Goal: Task Accomplishment & Management: Manage account settings

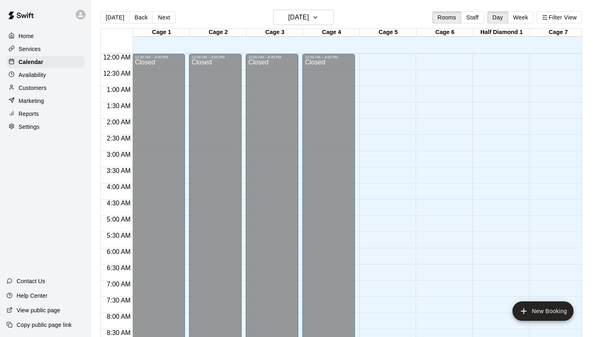
scroll to position [454, 0]
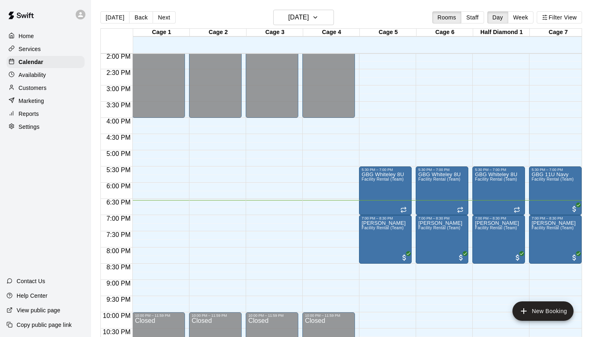
click at [524, 20] on button "Week" at bounding box center [520, 17] width 25 height 12
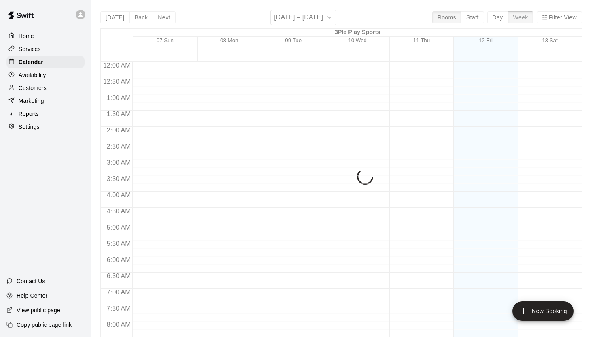
scroll to position [493, 0]
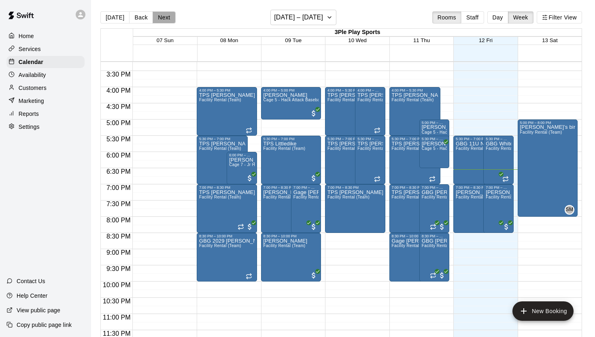
click at [159, 19] on button "Next" at bounding box center [164, 17] width 23 height 12
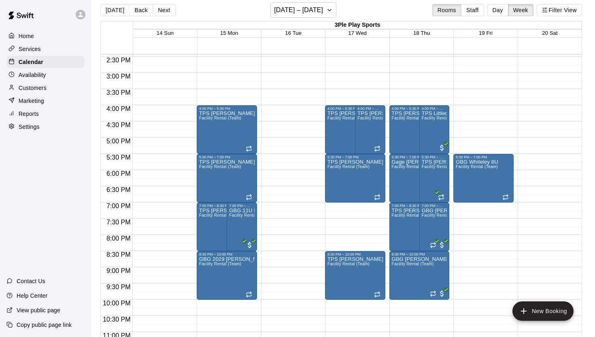
scroll to position [468, 0]
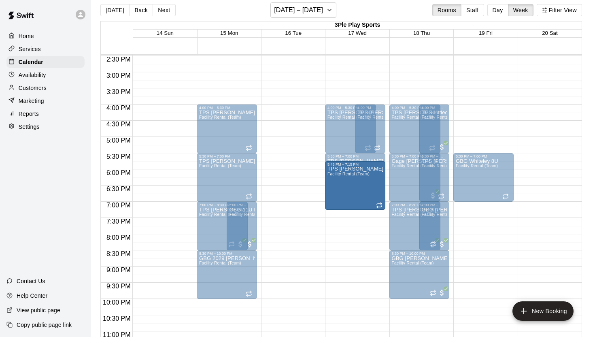
drag, startPoint x: 356, startPoint y: 271, endPoint x: 360, endPoint y: 184, distance: 87.5
drag, startPoint x: 360, startPoint y: 263, endPoint x: 358, endPoint y: 170, distance: 92.7
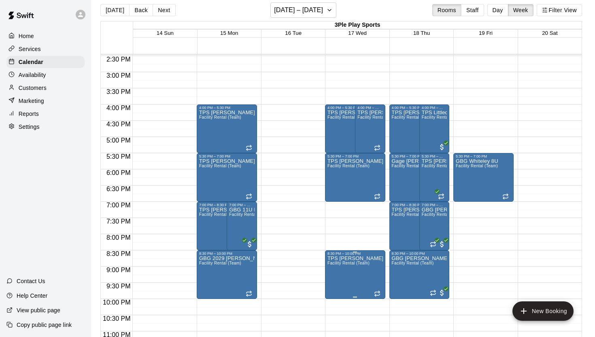
click at [336, 261] on icon "edit" at bounding box center [335, 264] width 10 height 10
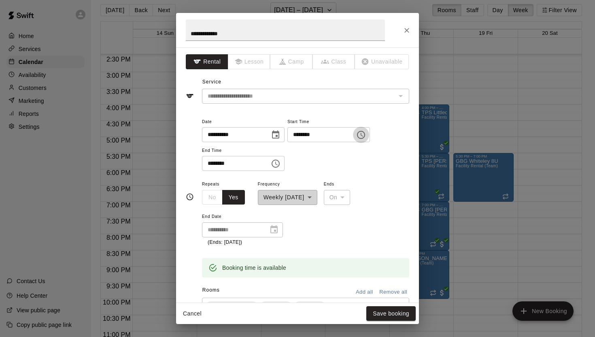
click at [363, 135] on icon "Choose time, selected time is 8:30 PM" at bounding box center [361, 135] width 2 height 4
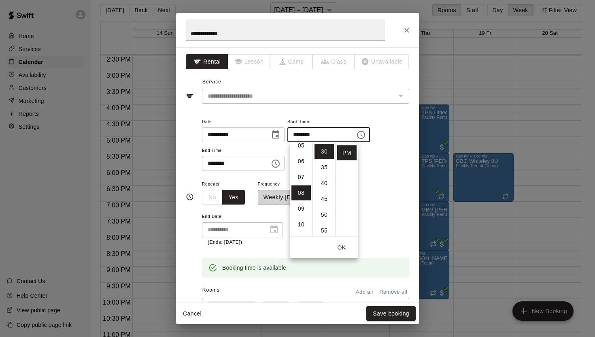
scroll to position [63, 0]
click at [300, 165] on li "05" at bounding box center [300, 167] width 19 height 15
type input "********"
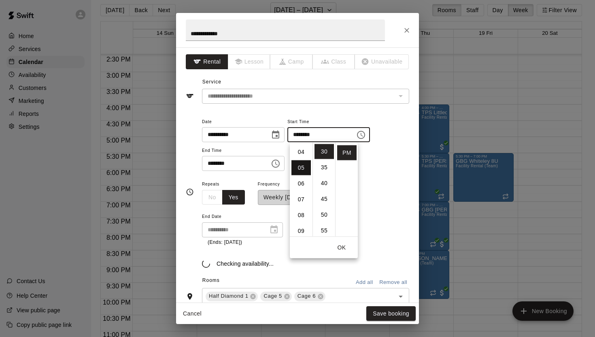
scroll to position [79, 0]
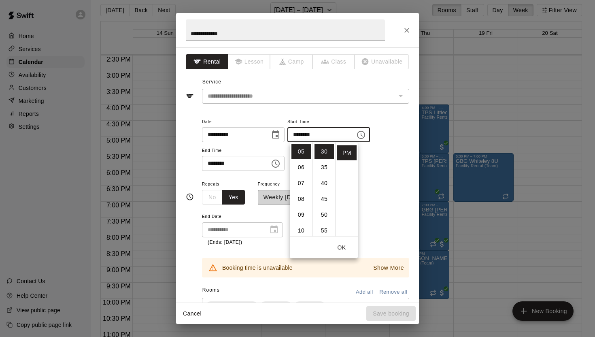
click at [269, 164] on div "******** ​" at bounding box center [243, 163] width 83 height 15
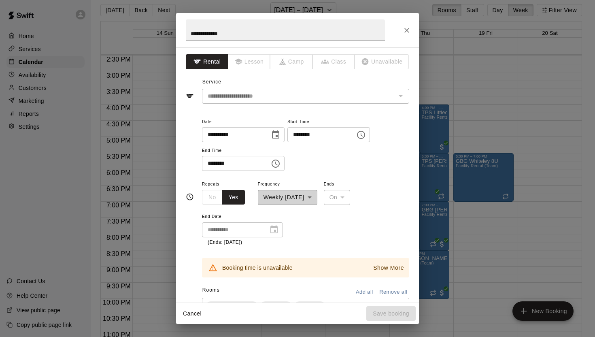
click at [277, 163] on icon "Choose time, selected time is 10:00 PM" at bounding box center [276, 164] width 10 height 10
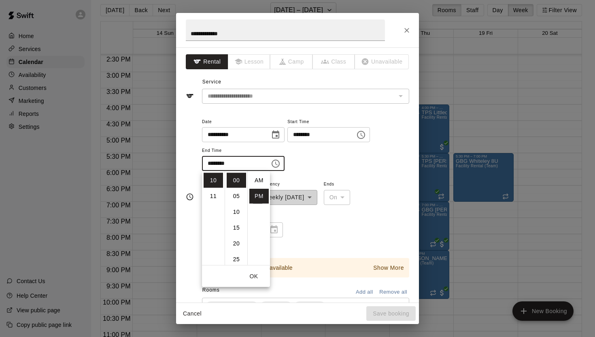
scroll to position [15, 0]
click at [211, 191] on li "07" at bounding box center [212, 191] width 19 height 15
type input "********"
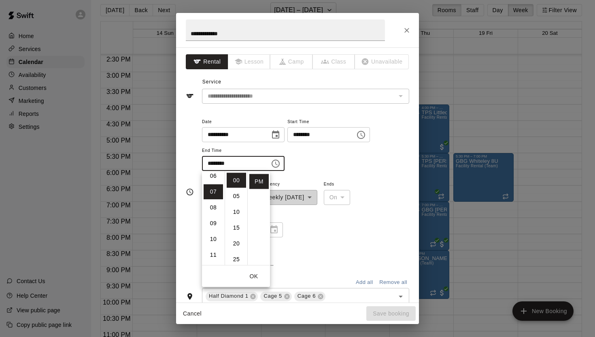
scroll to position [110, 0]
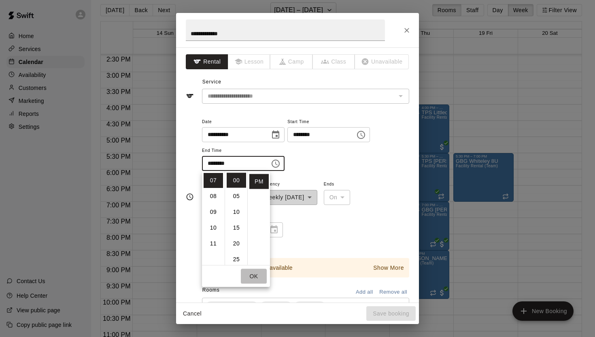
click at [252, 274] on button "OK" at bounding box center [254, 276] width 26 height 15
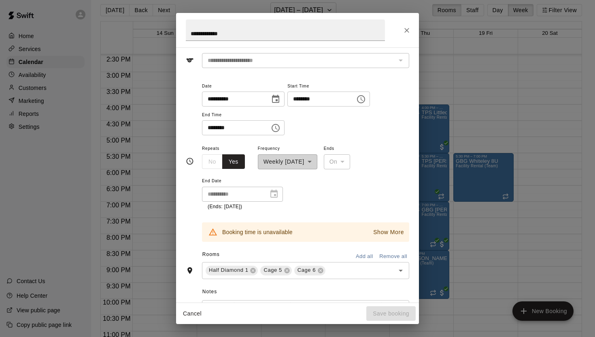
scroll to position [51, 0]
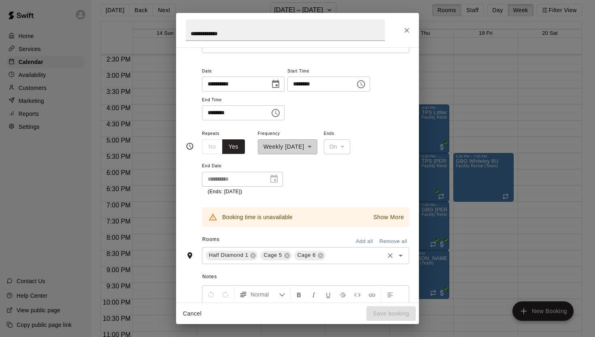
click at [399, 253] on icon "Open" at bounding box center [401, 255] width 10 height 10
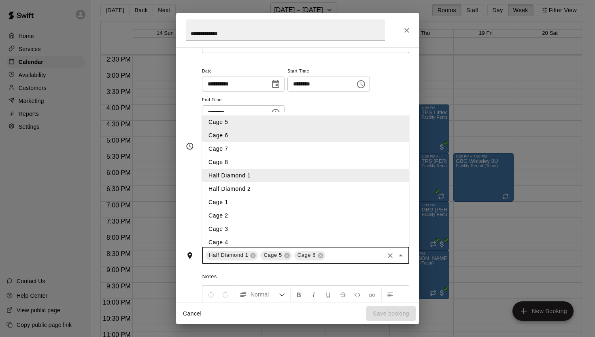
click at [254, 191] on li "Half Diamond 2" at bounding box center [305, 188] width 207 height 13
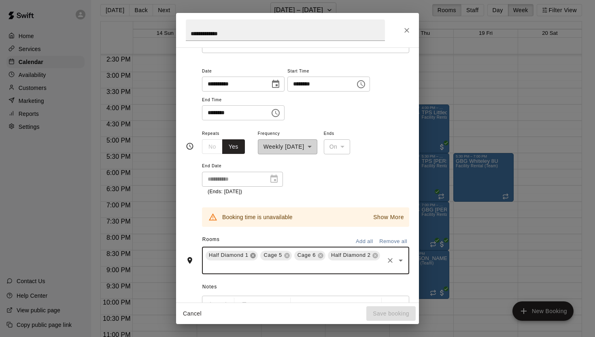
click at [250, 255] on icon at bounding box center [253, 255] width 6 height 6
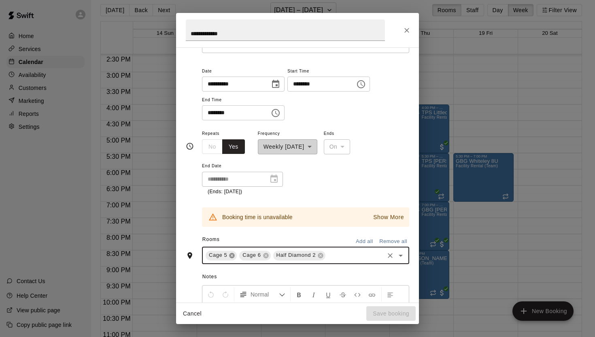
click at [233, 256] on icon at bounding box center [231, 254] width 5 height 5
click at [233, 256] on icon at bounding box center [232, 255] width 6 height 6
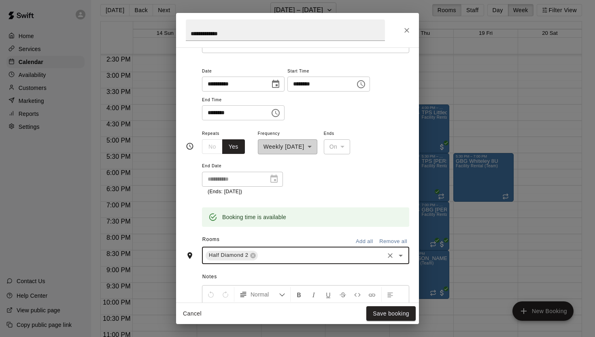
click at [403, 256] on icon "Open" at bounding box center [401, 255] width 10 height 10
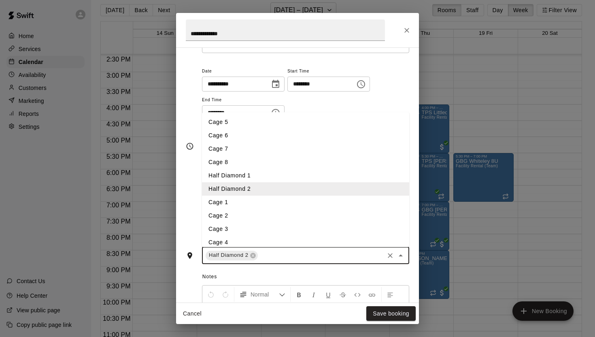
click at [240, 148] on li "Cage 7" at bounding box center [305, 148] width 207 height 13
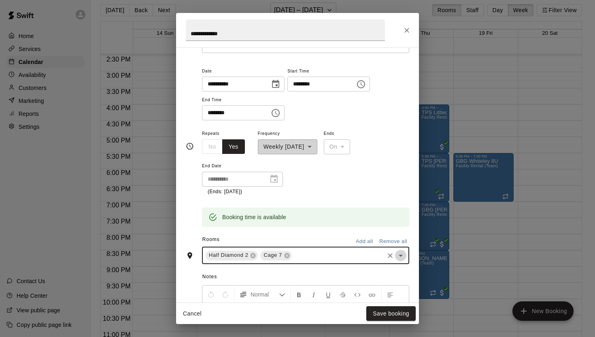
drag, startPoint x: 400, startPoint y: 256, endPoint x: 385, endPoint y: 249, distance: 16.1
click at [400, 256] on icon "Open" at bounding box center [401, 255] width 10 height 10
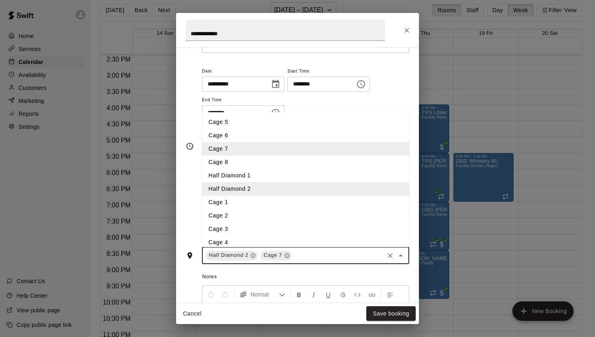
click at [256, 161] on li "Cage 8" at bounding box center [305, 161] width 207 height 13
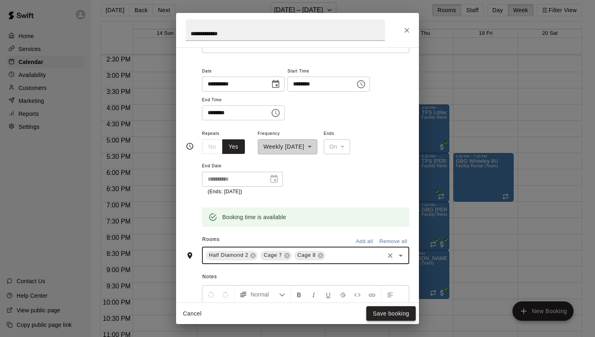
click at [383, 315] on button "Save booking" at bounding box center [390, 313] width 49 height 15
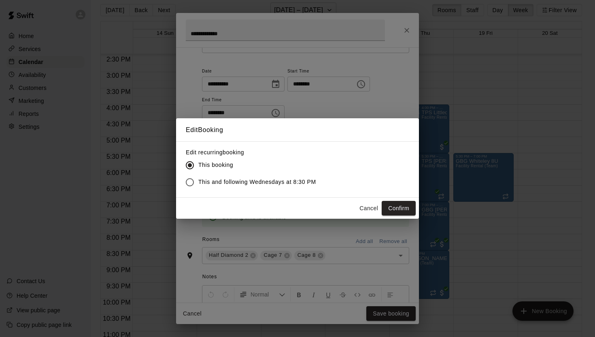
click at [258, 181] on span "This and following Wednesdays at 8:30 PM" at bounding box center [257, 182] width 118 height 8
click at [402, 205] on button "Confirm" at bounding box center [398, 208] width 34 height 15
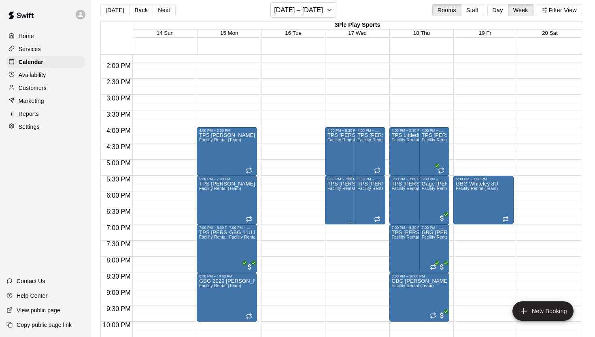
scroll to position [455, 0]
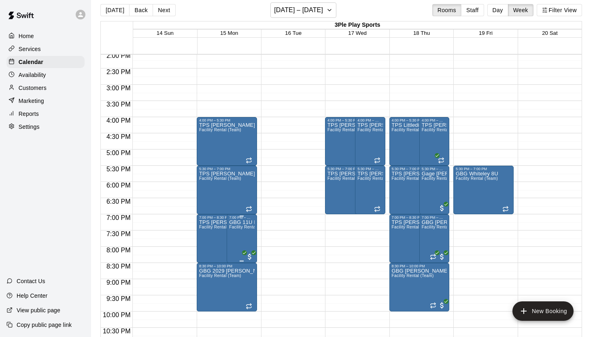
click at [240, 226] on span "Facility Rental (Team)" at bounding box center [250, 227] width 42 height 4
click at [249, 222] on div at bounding box center [297, 168] width 595 height 337
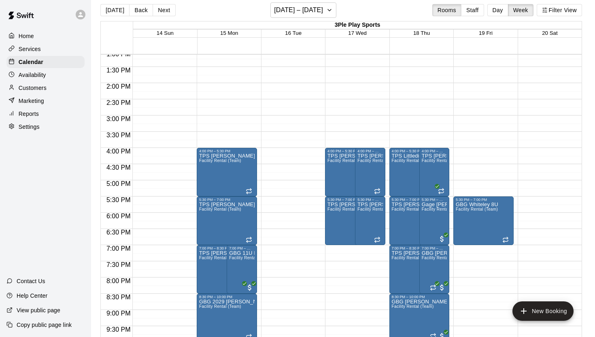
scroll to position [424, 0]
